Goal: Find specific page/section: Find specific page/section

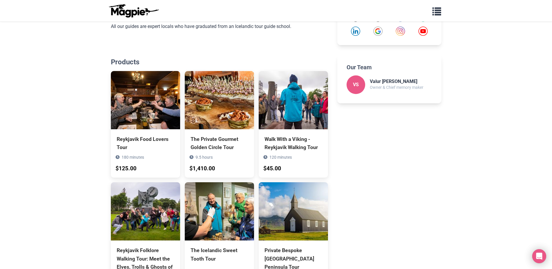
scroll to position [481, 0]
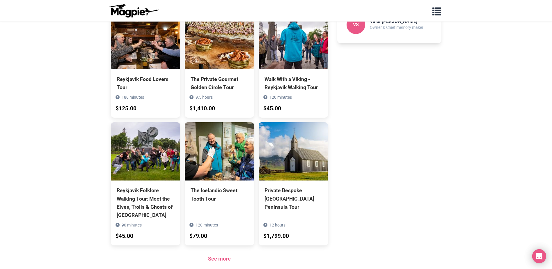
click at [220, 255] on link "See more" at bounding box center [219, 258] width 23 height 6
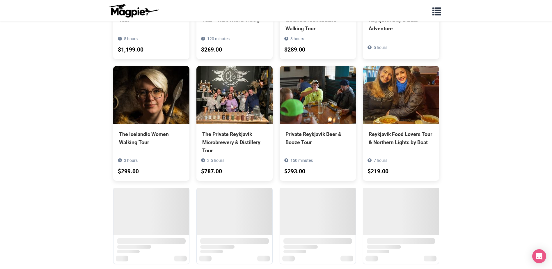
scroll to position [1008, 0]
